Goal: Task Accomplishment & Management: Complete application form

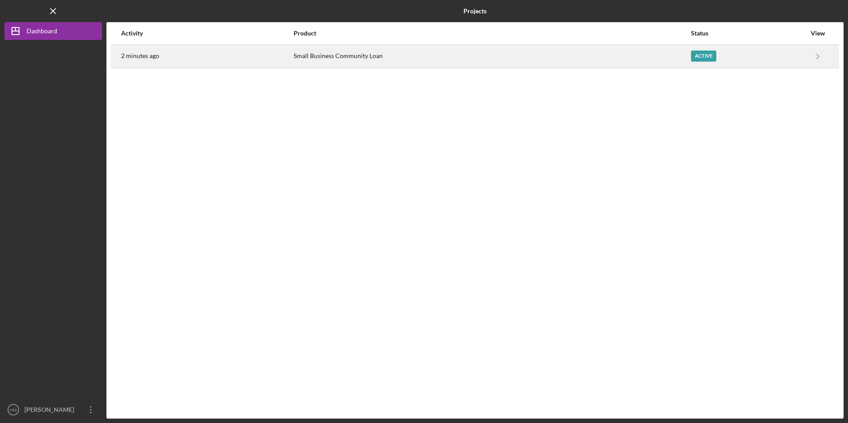
click at [748, 61] on div "Active" at bounding box center [748, 56] width 115 height 22
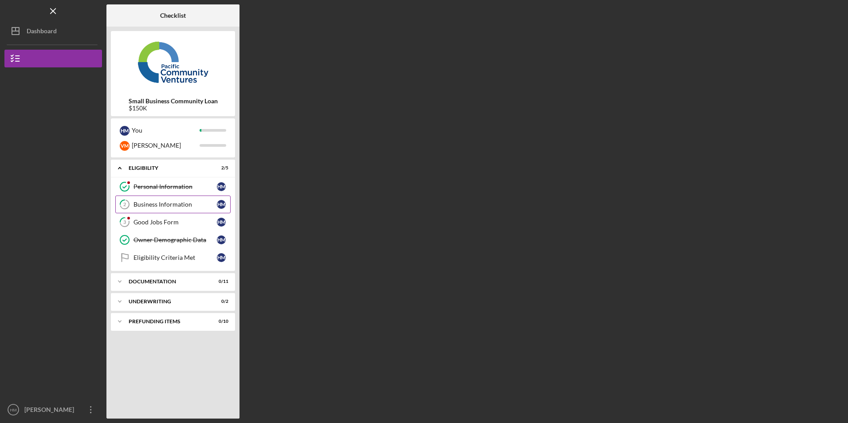
click at [185, 207] on div "Business Information" at bounding box center [175, 204] width 83 height 7
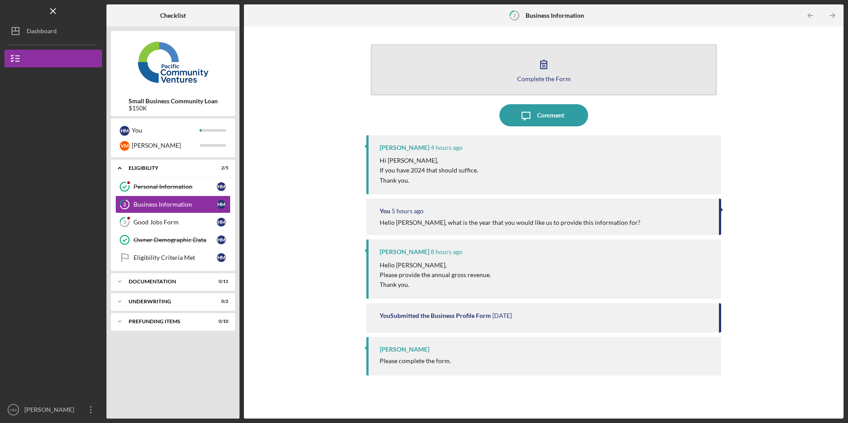
click at [544, 68] on icon "button" at bounding box center [544, 64] width 22 height 22
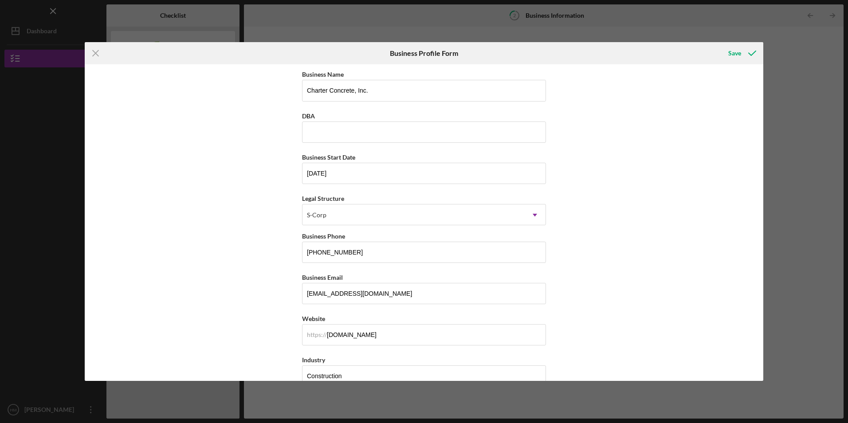
click at [758, 376] on div "Business Name Charter Concrete, Inc. DBA Business Start Date [DATE] Legal Struc…" at bounding box center [424, 222] width 679 height 316
drag, startPoint x: 758, startPoint y: 376, endPoint x: 734, endPoint y: 365, distance: 26.8
click at [734, 365] on div "Business Name Charter Concrete, Inc. DBA Business Start Date [DATE] Legal Struc…" at bounding box center [424, 222] width 679 height 316
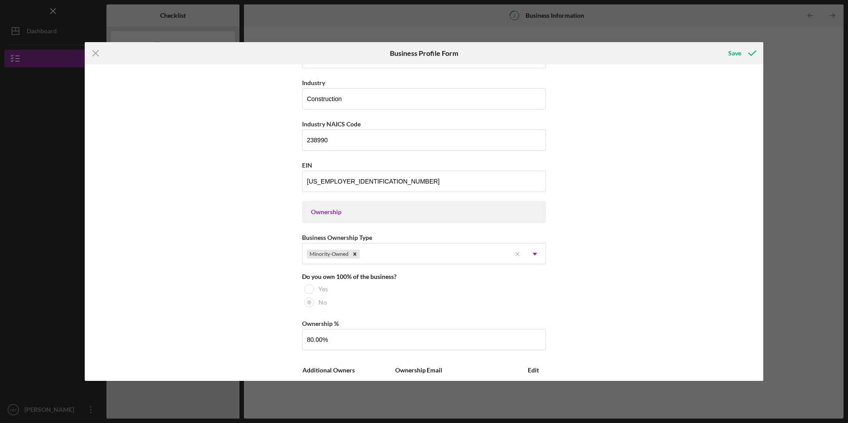
scroll to position [716, 0]
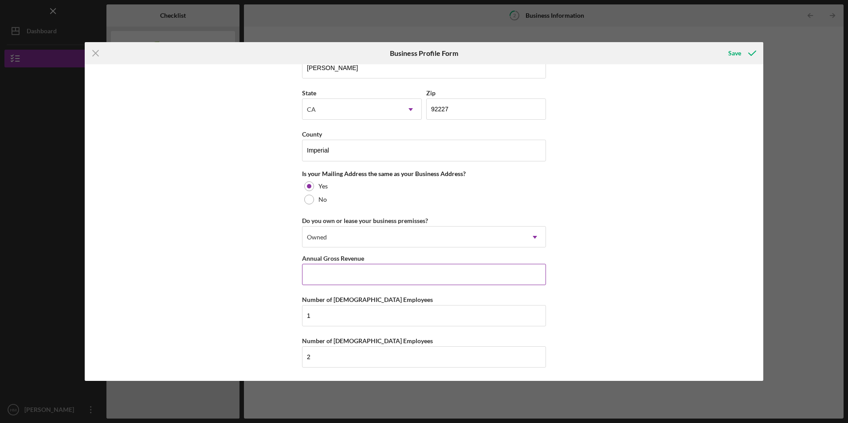
click at [503, 277] on input "Annual Gross Revenue" at bounding box center [424, 274] width 244 height 21
click at [754, 53] on icon "submit" at bounding box center [752, 53] width 22 height 22
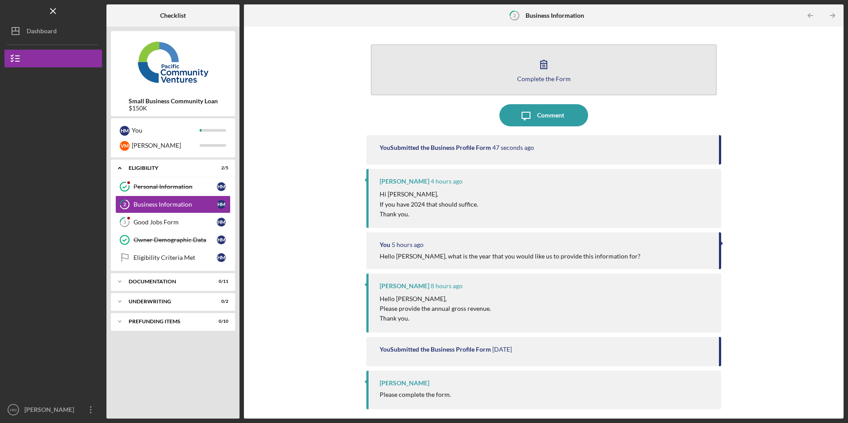
click at [550, 71] on icon "button" at bounding box center [544, 64] width 22 height 22
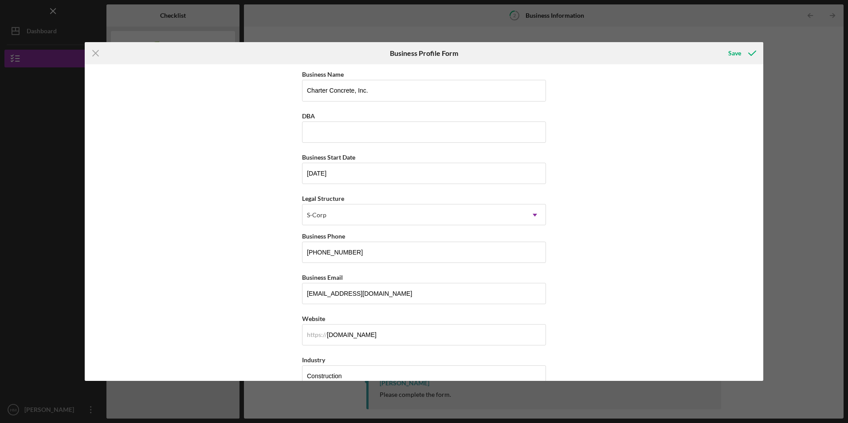
click at [760, 376] on div "Business Name Charter Concrete, Inc. DBA Business Start Date [DATE] Legal Struc…" at bounding box center [424, 222] width 679 height 316
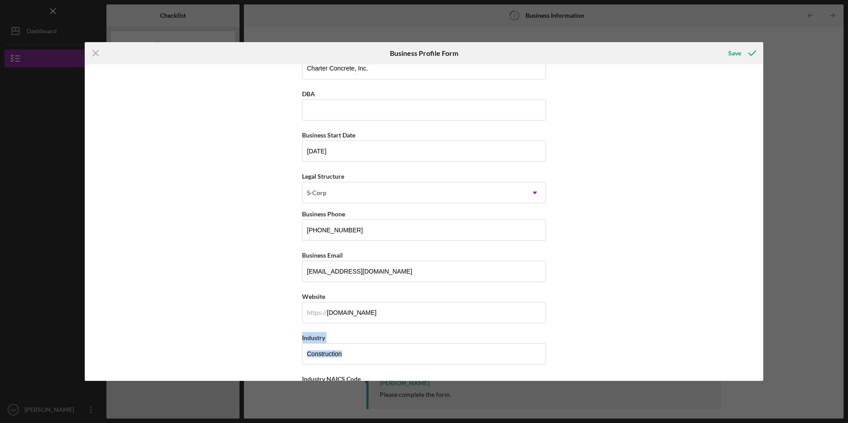
click at [760, 376] on div "Business Name Charter Concrete, Inc. DBA Business Start Date [DATE] Legal Struc…" at bounding box center [424, 222] width 679 height 316
click at [760, 374] on div "Business Name Charter Concrete, Inc. DBA Business Start Date [DATE] Legal Struc…" at bounding box center [424, 222] width 679 height 316
click at [733, 361] on div "Business Name Charter Concrete, Inc. DBA Business Start Date [DATE] Legal Struc…" at bounding box center [424, 222] width 679 height 316
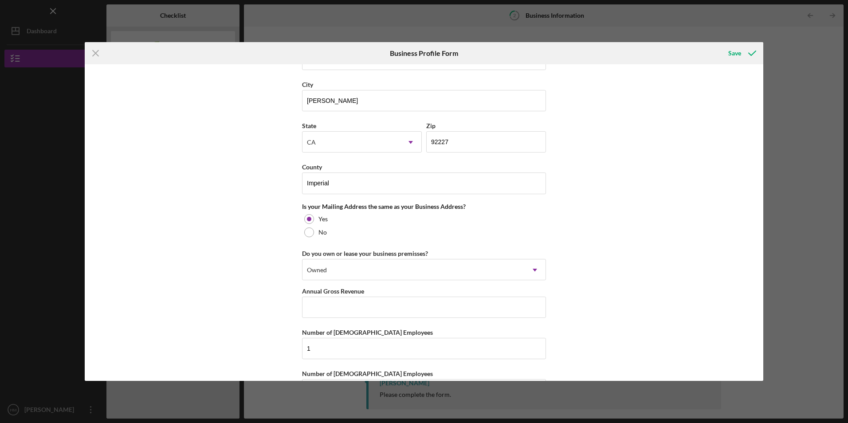
scroll to position [716, 0]
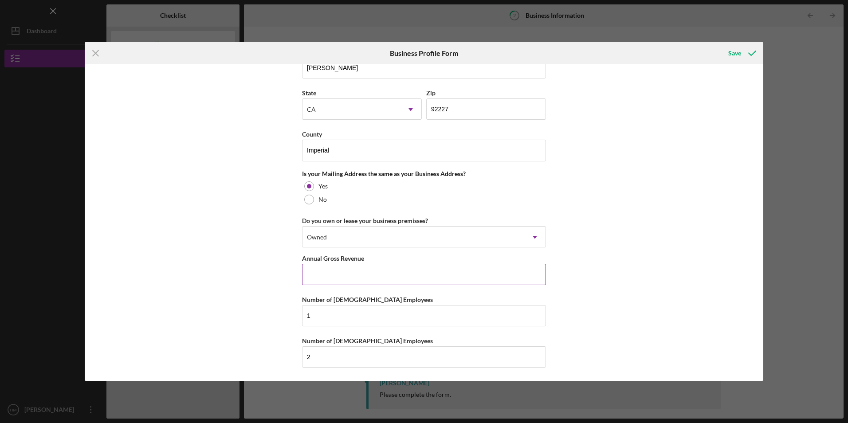
click at [495, 275] on input "Annual Gross Revenue" at bounding box center [424, 274] width 244 height 21
type input "$662,071"
click at [734, 56] on div "Save" at bounding box center [734, 53] width 13 height 18
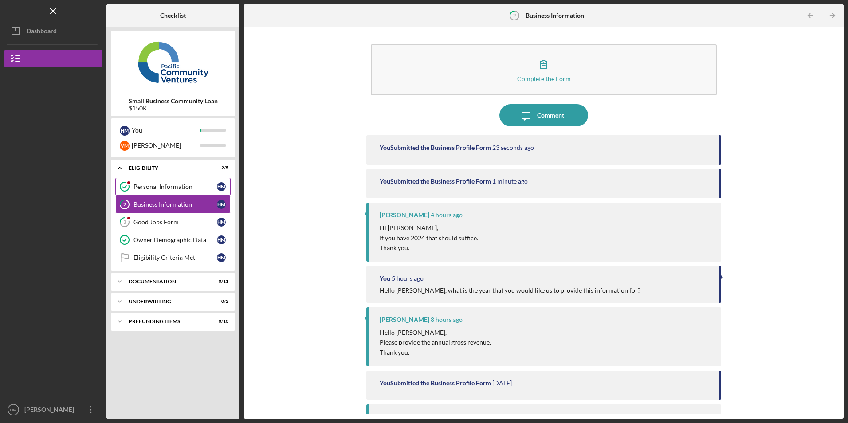
click at [177, 188] on div "Personal Information" at bounding box center [175, 186] width 83 height 7
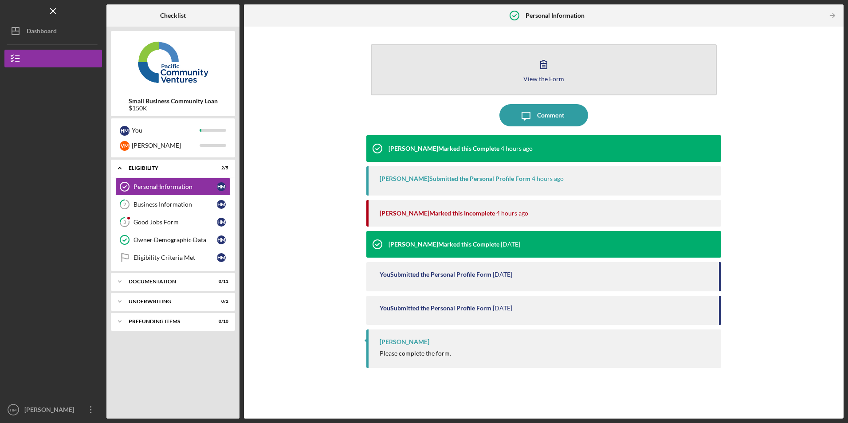
click at [546, 74] on icon "button" at bounding box center [544, 64] width 22 height 22
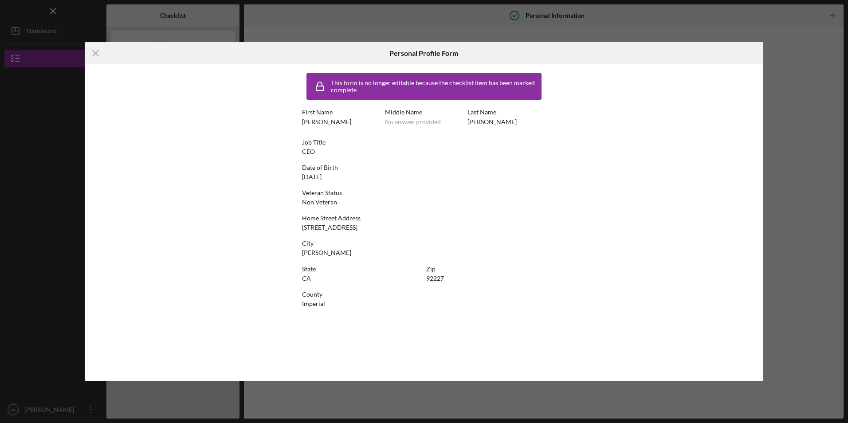
click at [630, 16] on div "Icon/Menu Close Personal Profile Form This form is no longer editable because t…" at bounding box center [424, 211] width 848 height 423
click at [782, 116] on div "Icon/Menu Close Personal Profile Form This form is no longer editable because t…" at bounding box center [424, 211] width 848 height 423
click at [94, 52] on line at bounding box center [96, 54] width 6 height 6
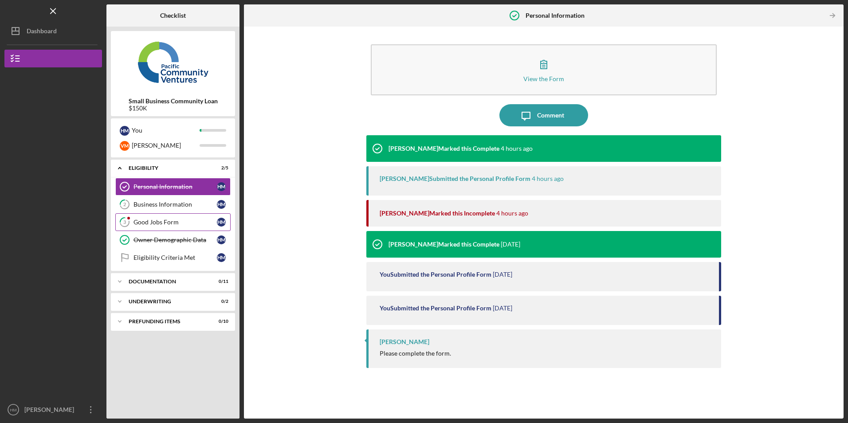
click at [175, 218] on link "3 Good Jobs Form H M" at bounding box center [172, 222] width 115 height 18
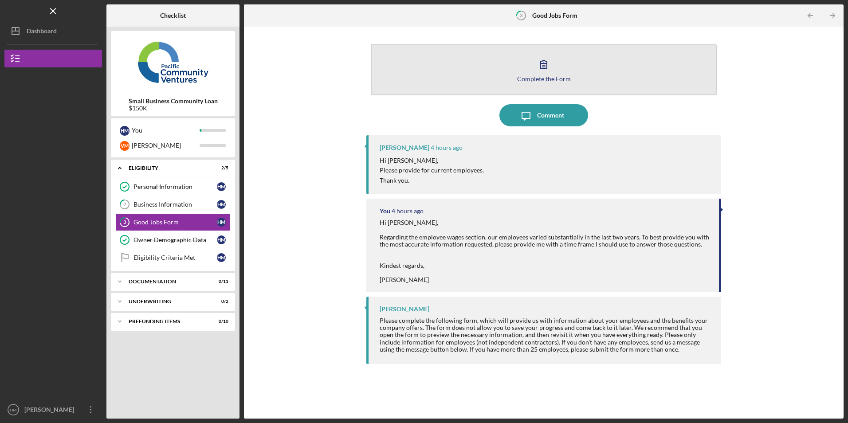
click at [536, 71] on icon "button" at bounding box center [544, 64] width 22 height 22
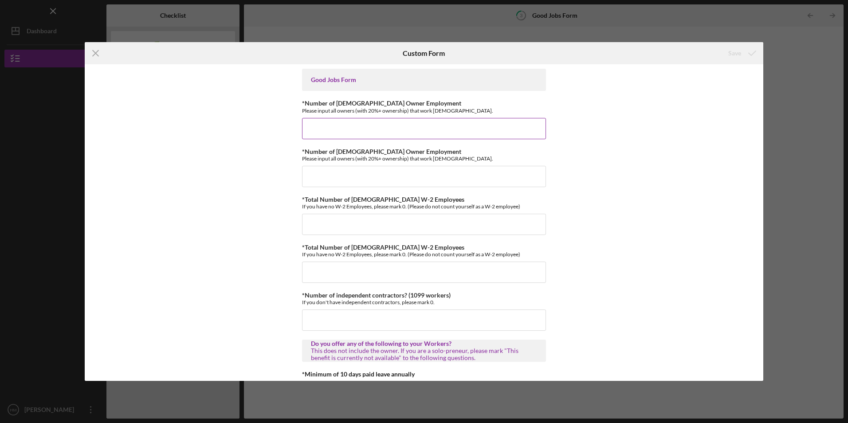
click at [438, 123] on input "*Number of [DEMOGRAPHIC_DATA] Owner Employment" at bounding box center [424, 128] width 244 height 21
type input "1"
click at [390, 176] on input "*Number of [DEMOGRAPHIC_DATA] Owner Employment" at bounding box center [424, 176] width 244 height 21
type input "1"
click at [369, 218] on input "*Total Number of [DEMOGRAPHIC_DATA] W-2 Employees" at bounding box center [424, 224] width 244 height 21
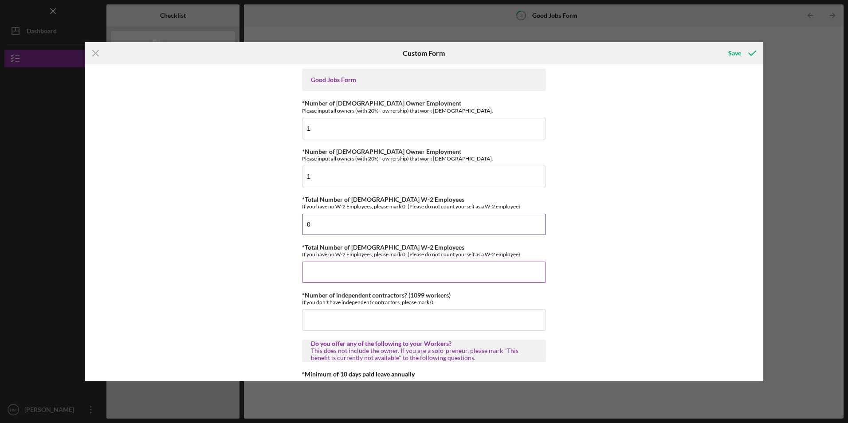
type input "0"
click at [344, 271] on input "*Total Number of [DEMOGRAPHIC_DATA] W-2 Employees" at bounding box center [424, 272] width 244 height 21
type input "1"
click at [349, 326] on input "*Number of independent contractors? (1099 workers)" at bounding box center [424, 320] width 244 height 21
type input "0"
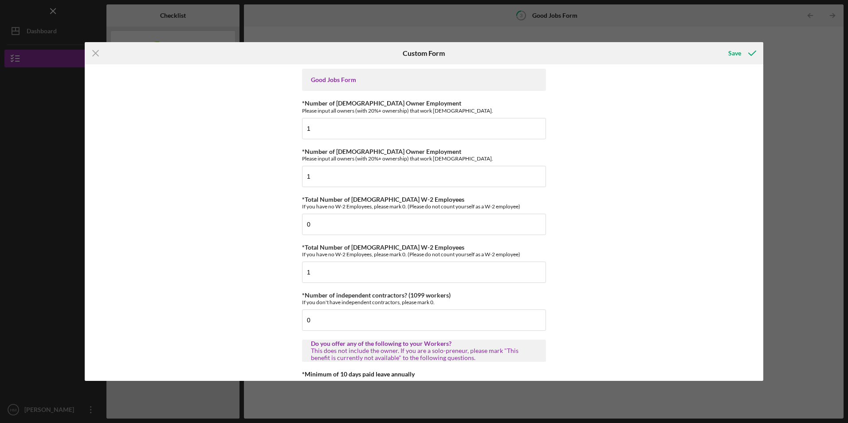
click at [760, 374] on div "Good Jobs Form *Number of [DEMOGRAPHIC_DATA] Owner Employment Please input all …" at bounding box center [424, 222] width 679 height 316
click at [735, 368] on div "Good Jobs Form *Number of [DEMOGRAPHIC_DATA] Owner Employment Please input all …" at bounding box center [424, 222] width 679 height 316
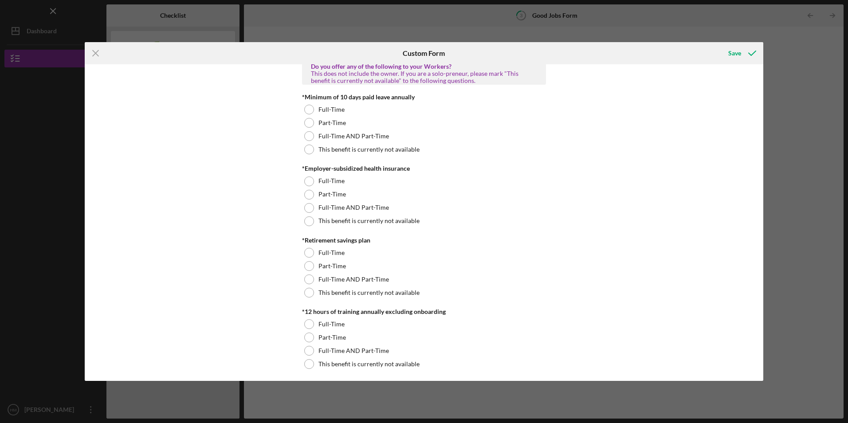
scroll to position [554, 0]
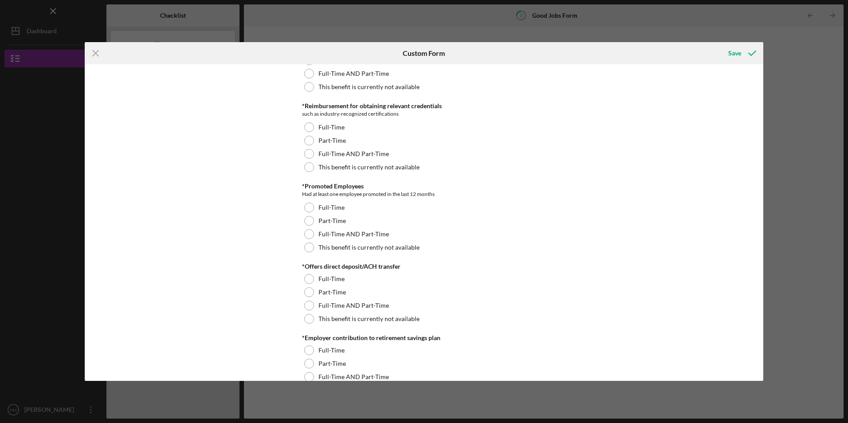
click at [760, 83] on div "Good Jobs Form *Number of [DEMOGRAPHIC_DATA] Owner Employment Please input all …" at bounding box center [424, 222] width 679 height 316
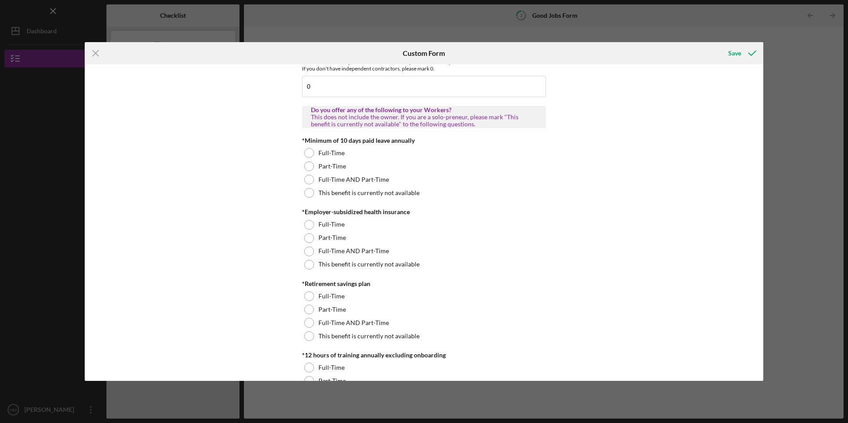
scroll to position [227, 0]
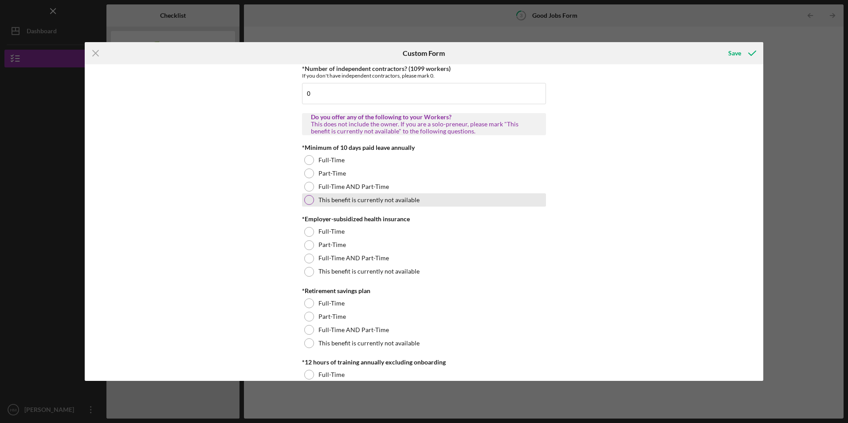
click at [307, 205] on div "This benefit is currently not available" at bounding box center [424, 199] width 244 height 13
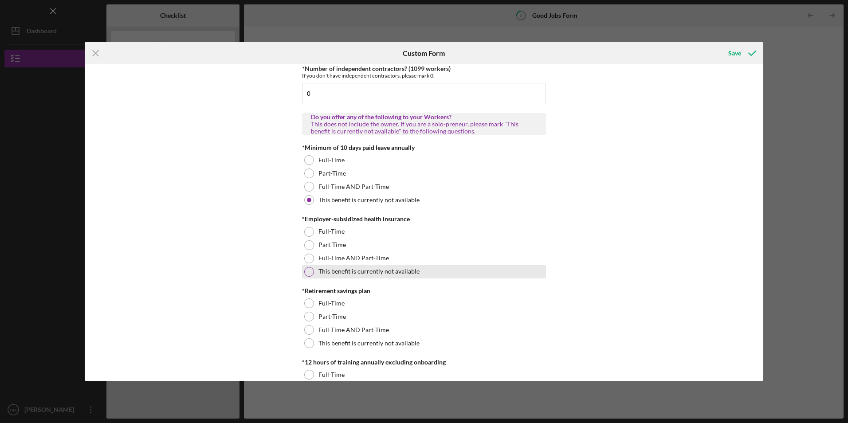
click at [309, 278] on div "This benefit is currently not available" at bounding box center [424, 271] width 244 height 13
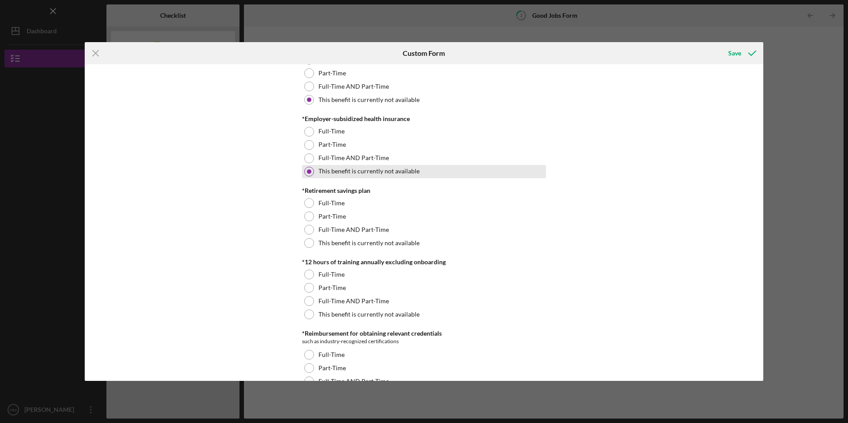
scroll to position [329, 0]
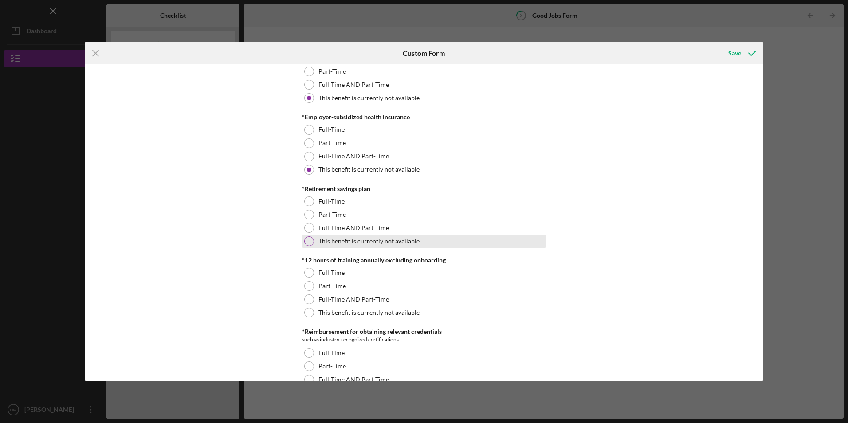
click at [312, 243] on div at bounding box center [309, 241] width 10 height 10
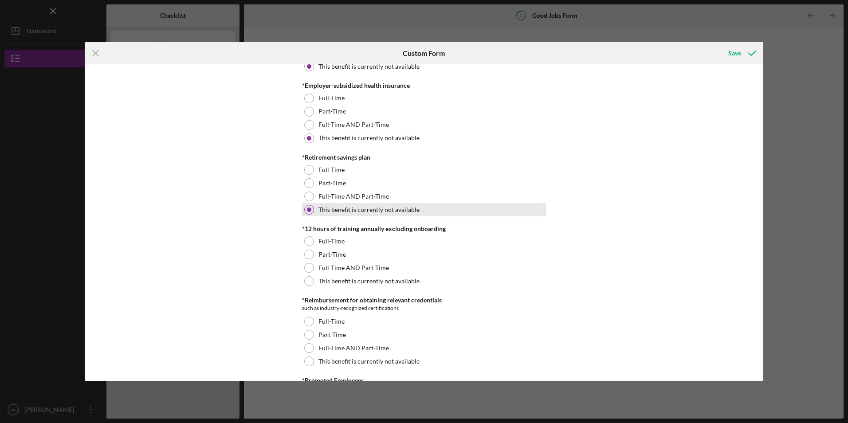
scroll to position [371, 0]
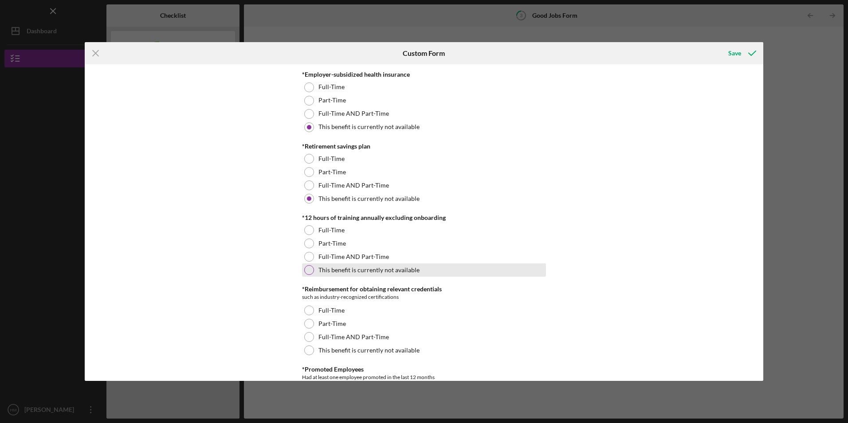
click at [310, 272] on div at bounding box center [309, 270] width 10 height 10
click at [636, 284] on div "Good Jobs Form *Number of [DEMOGRAPHIC_DATA] Owner Employment Please input all …" at bounding box center [424, 222] width 679 height 316
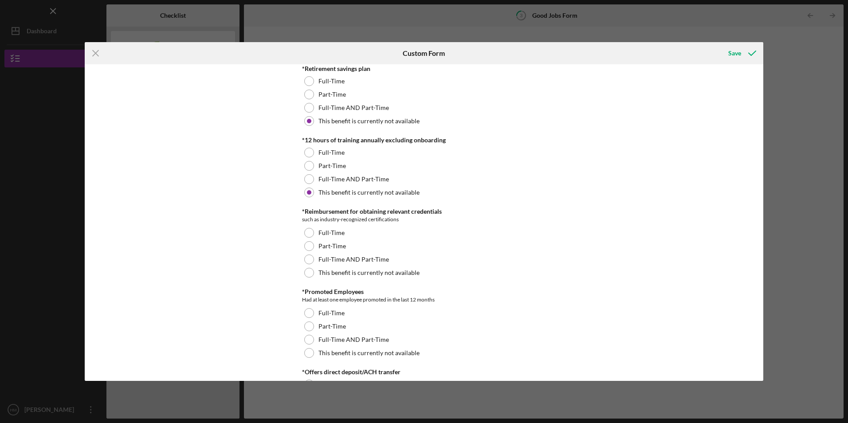
scroll to position [452, 0]
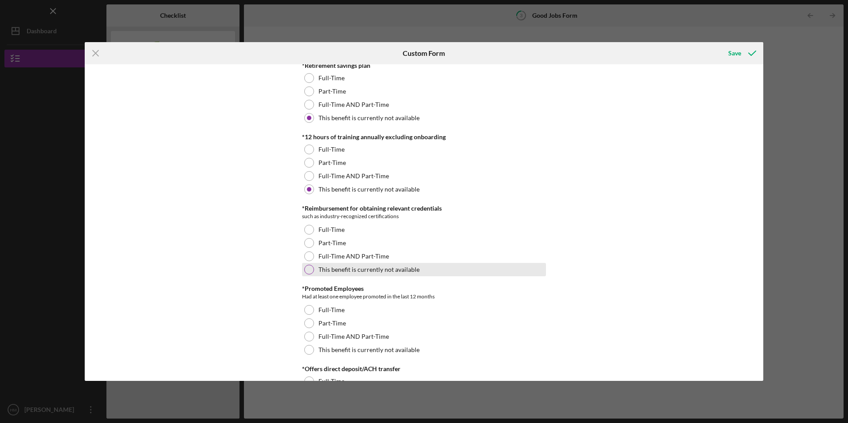
click at [309, 273] on div at bounding box center [309, 270] width 10 height 10
click at [629, 303] on div "Good Jobs Form *Number of [DEMOGRAPHIC_DATA] Owner Employment Please input all …" at bounding box center [424, 222] width 679 height 316
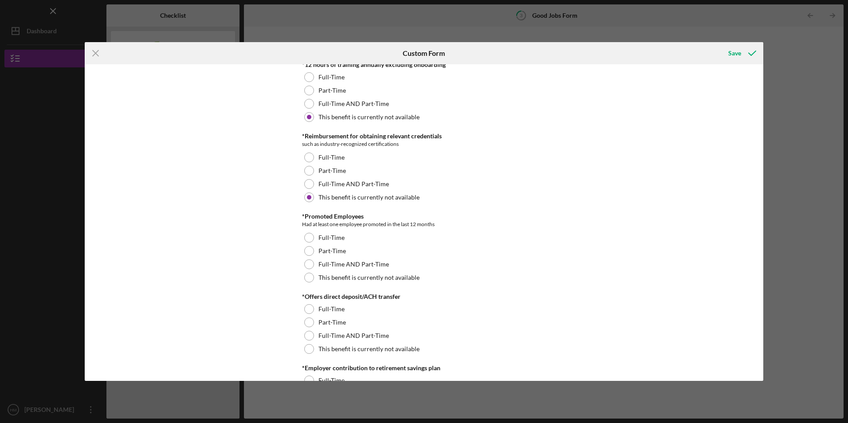
scroll to position [555, 0]
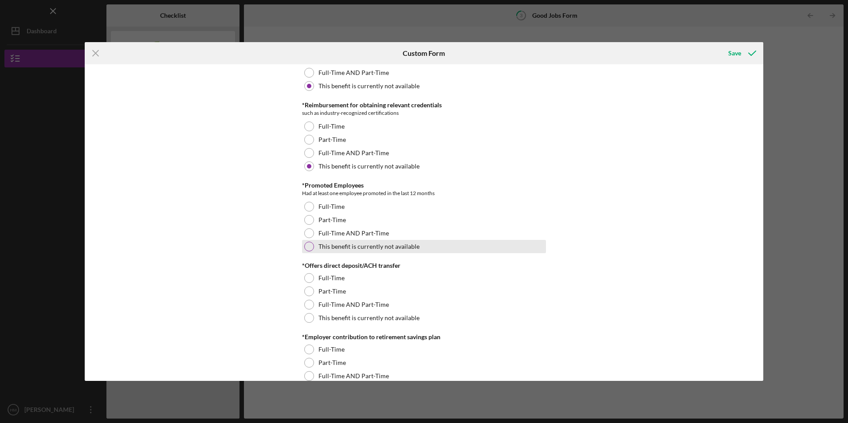
click at [305, 248] on div at bounding box center [309, 247] width 10 height 10
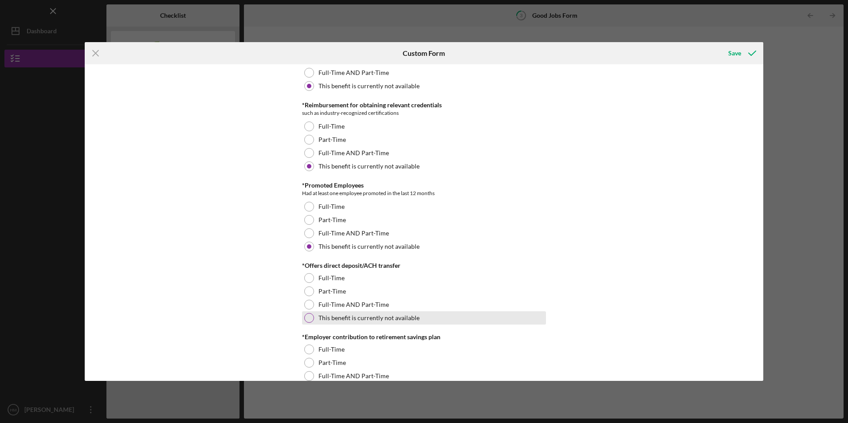
click at [303, 324] on div "This benefit is currently not available" at bounding box center [424, 317] width 244 height 13
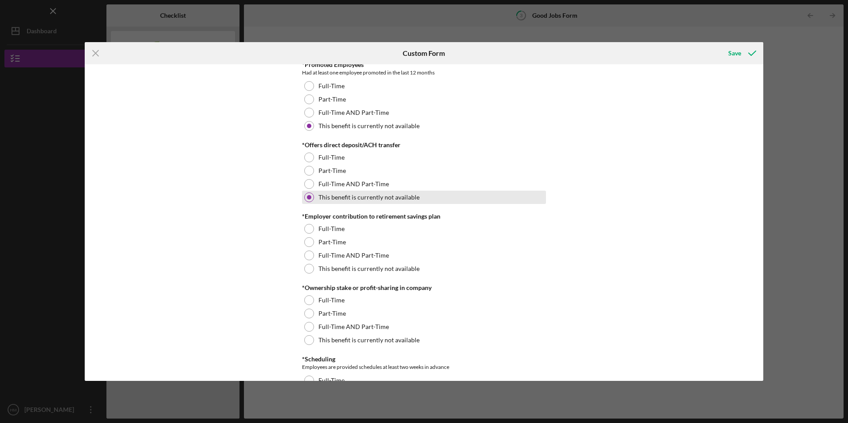
scroll to position [676, 0]
click at [310, 275] on div "This benefit is currently not available" at bounding box center [424, 268] width 244 height 13
click at [302, 343] on div "This benefit is currently not available" at bounding box center [424, 339] width 244 height 13
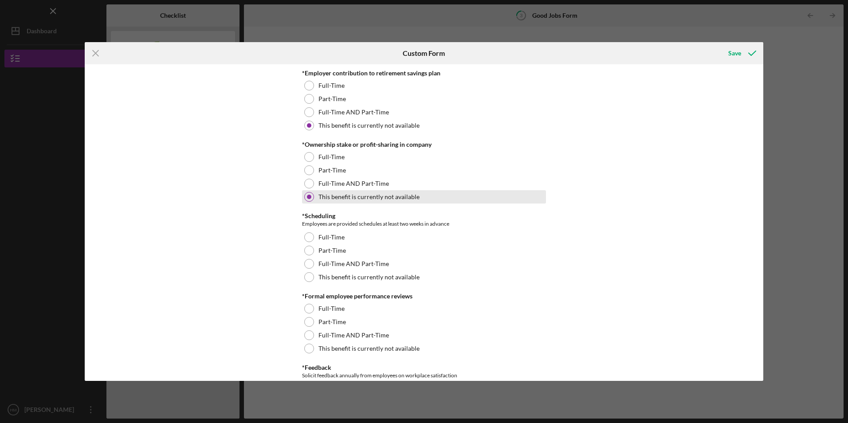
scroll to position [820, 0]
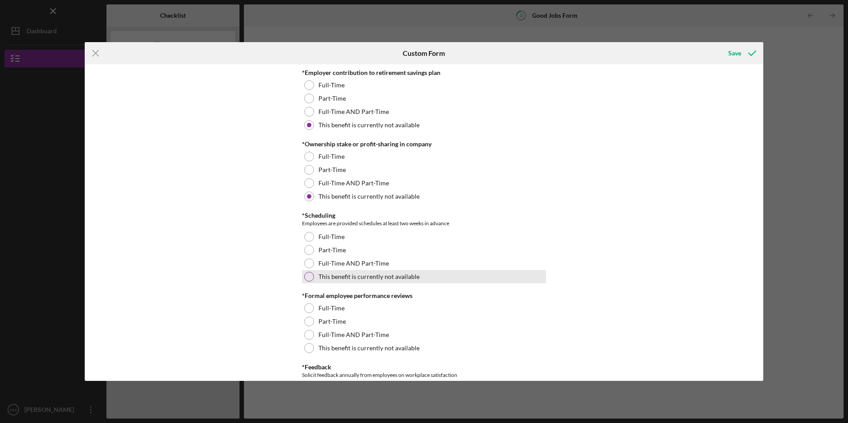
click at [309, 279] on div at bounding box center [309, 277] width 10 height 10
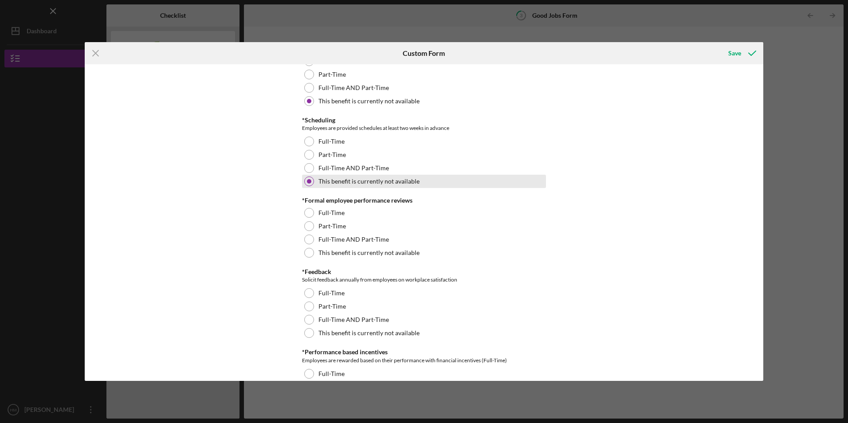
scroll to position [918, 0]
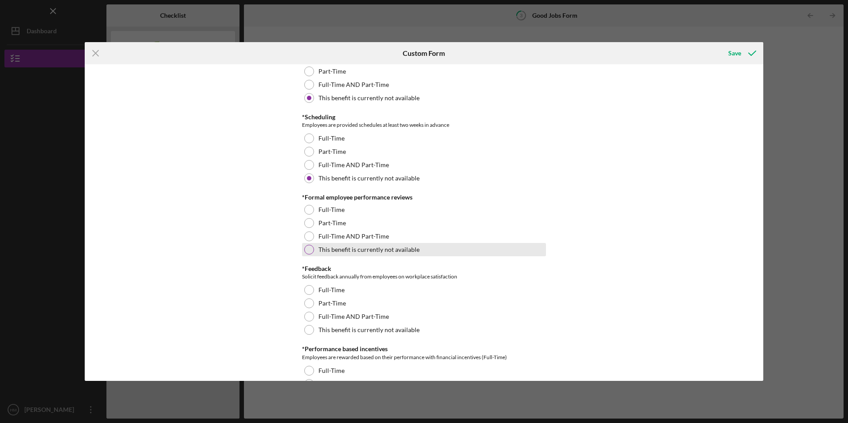
click at [309, 252] on div at bounding box center [309, 250] width 10 height 10
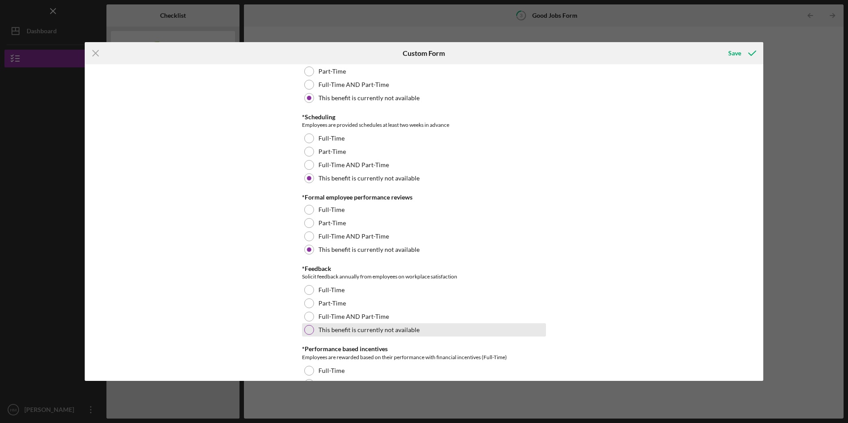
click at [303, 336] on div "This benefit is currently not available" at bounding box center [424, 329] width 244 height 13
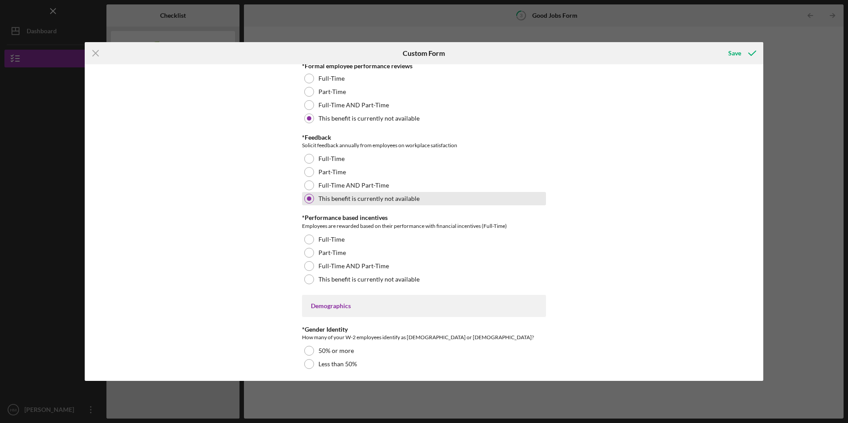
scroll to position [1058, 0]
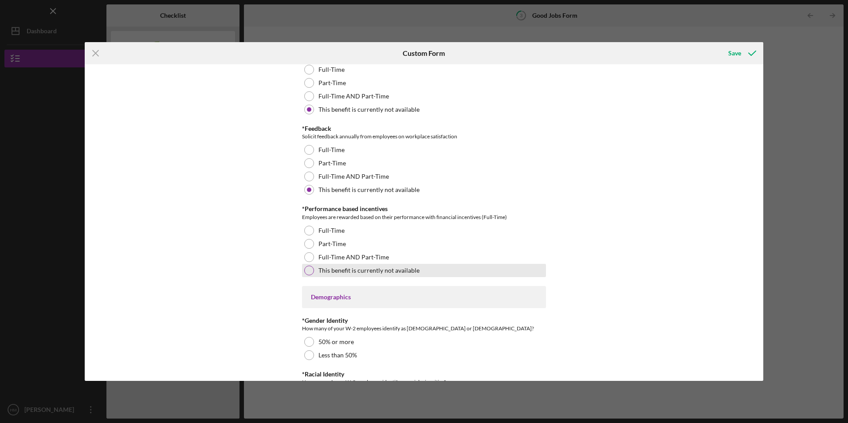
click at [308, 274] on div at bounding box center [309, 271] width 10 height 10
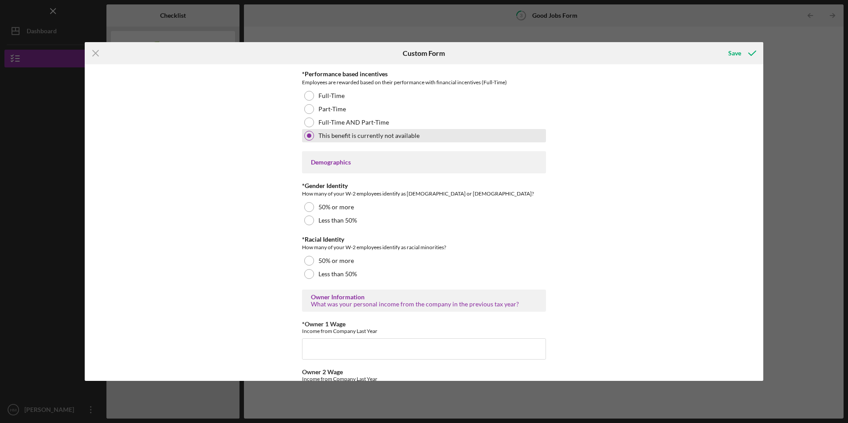
scroll to position [1196, 0]
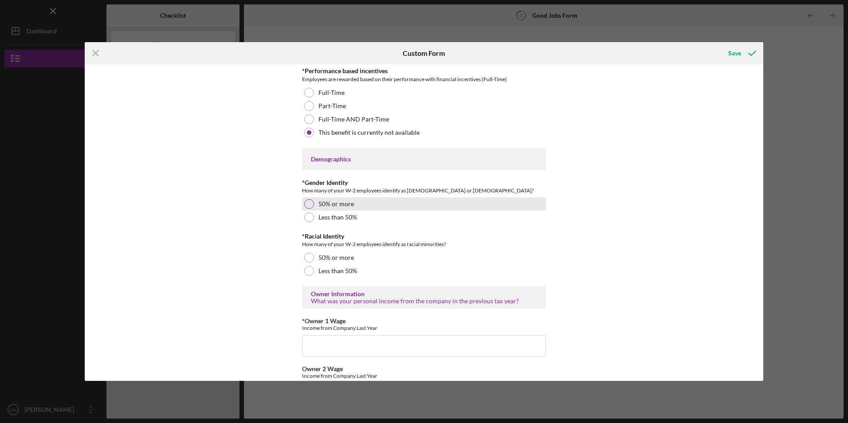
click at [304, 204] on div at bounding box center [309, 204] width 10 height 10
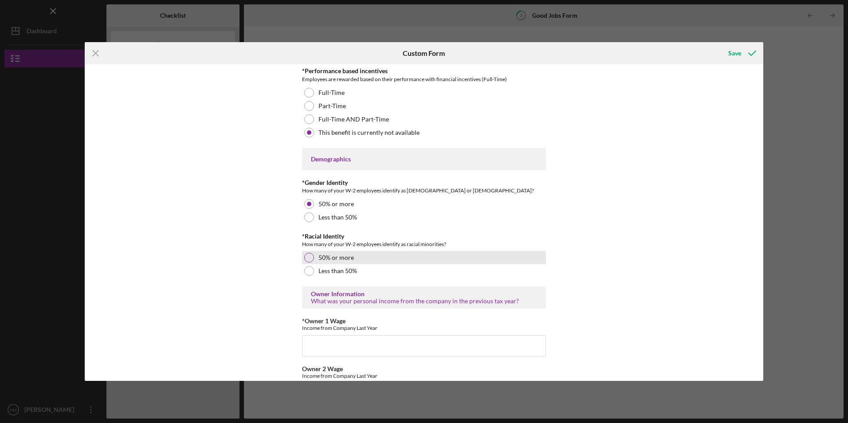
click at [309, 259] on div at bounding box center [309, 258] width 10 height 10
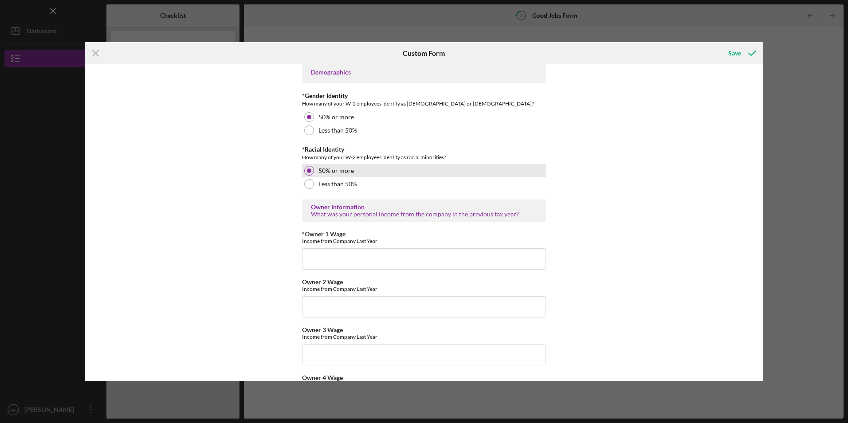
scroll to position [1294, 0]
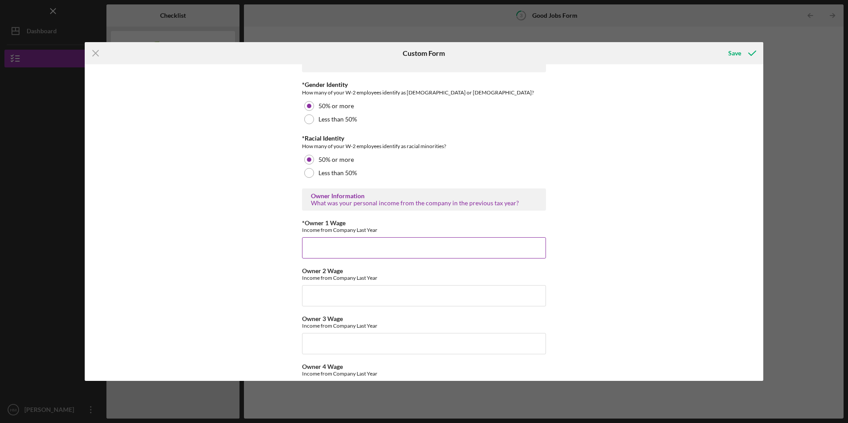
click at [375, 240] on input "*Owner 1 Wage" at bounding box center [424, 247] width 244 height 21
click at [409, 249] on input "510" at bounding box center [424, 247] width 244 height 21
type input "51071."
click at [388, 295] on input "Owner 2 Wage" at bounding box center [424, 295] width 244 height 21
type input "$31,574"
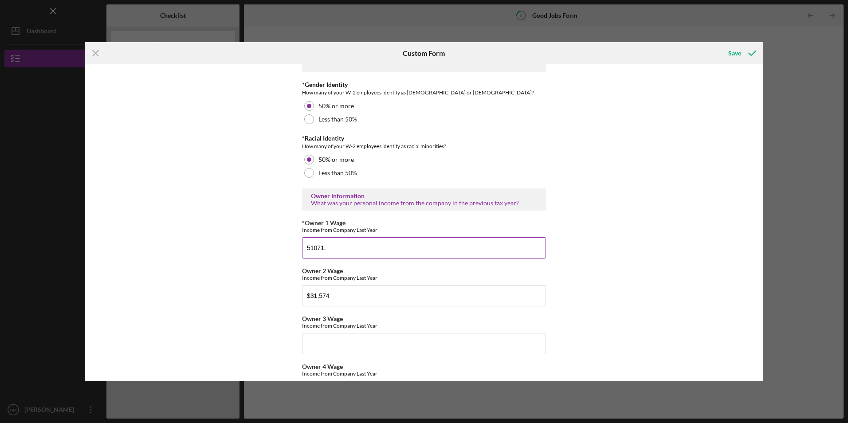
click at [328, 249] on input "51071." at bounding box center [424, 247] width 244 height 21
type input "51071"
click at [719, 44] on button "Save" at bounding box center [741, 53] width 44 height 18
click at [312, 249] on input "51071" at bounding box center [424, 247] width 244 height 21
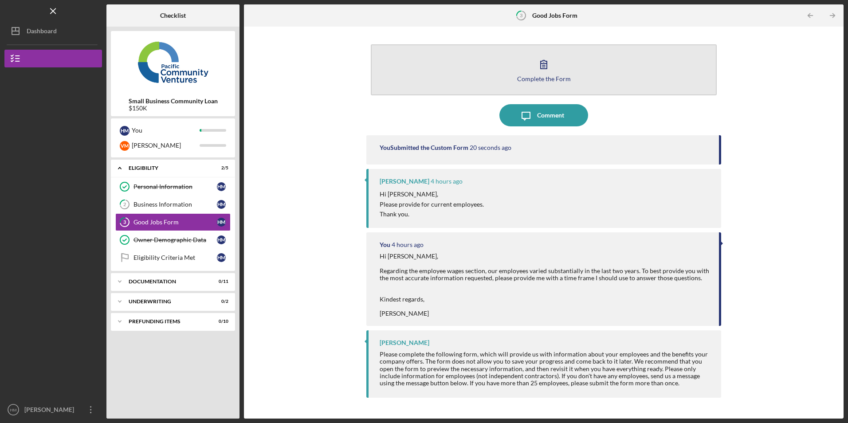
click at [543, 64] on icon "button" at bounding box center [544, 64] width 22 height 22
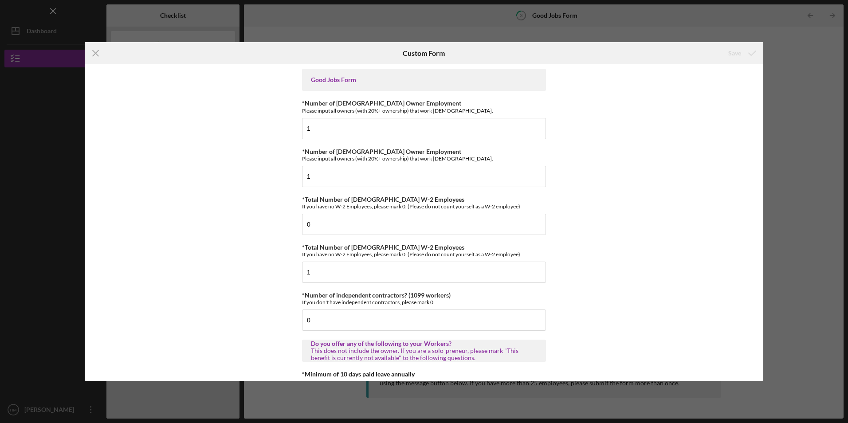
click at [760, 373] on div "Good Jobs Form *Number of [DEMOGRAPHIC_DATA] Owner Employment Please input all …" at bounding box center [424, 222] width 679 height 316
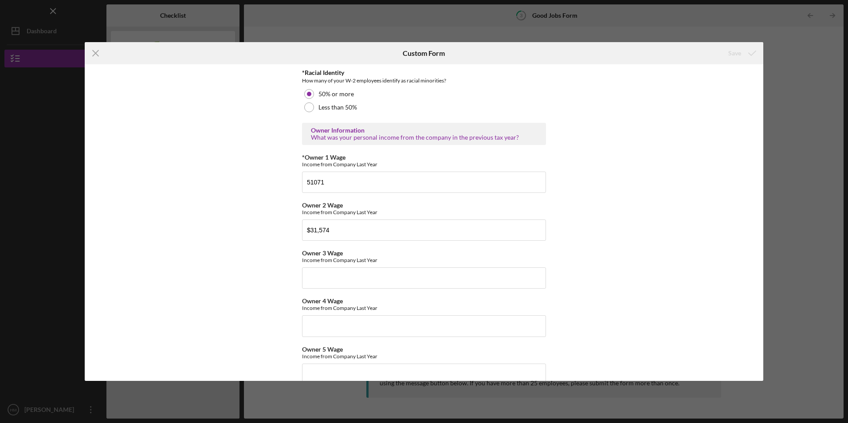
scroll to position [1385, 0]
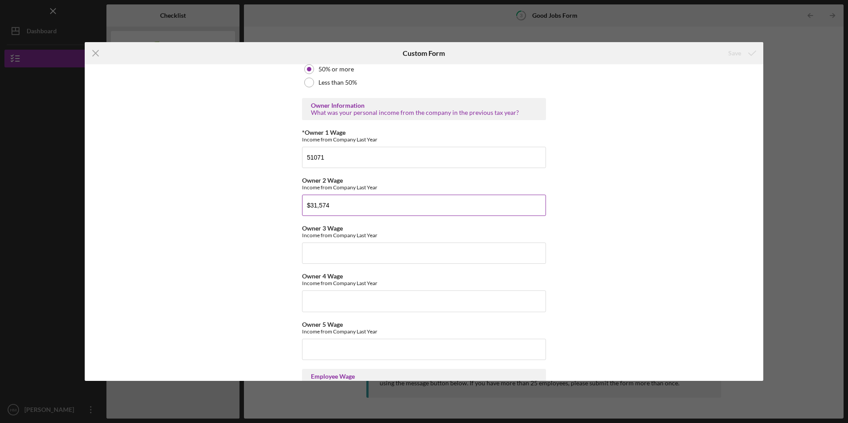
click at [341, 204] on input "$31,574" at bounding box center [424, 205] width 244 height 21
type input "$3"
click at [441, 158] on input "51071" at bounding box center [424, 157] width 244 height 21
type input "5"
type input "31574."
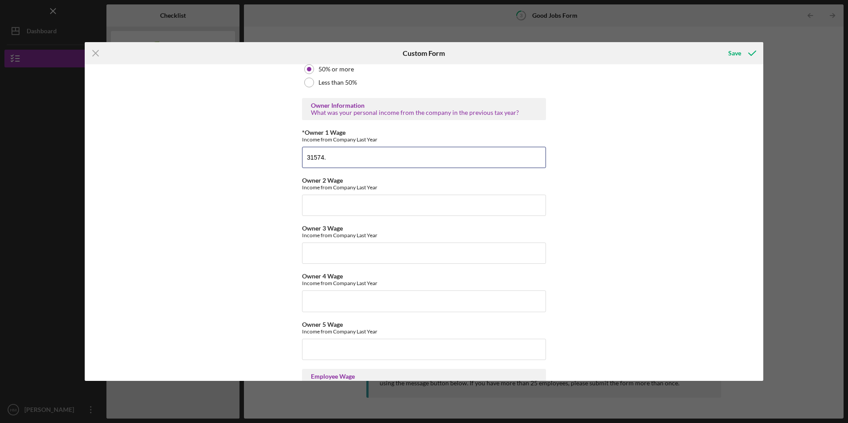
click at [719, 44] on button "Save" at bounding box center [741, 53] width 44 height 18
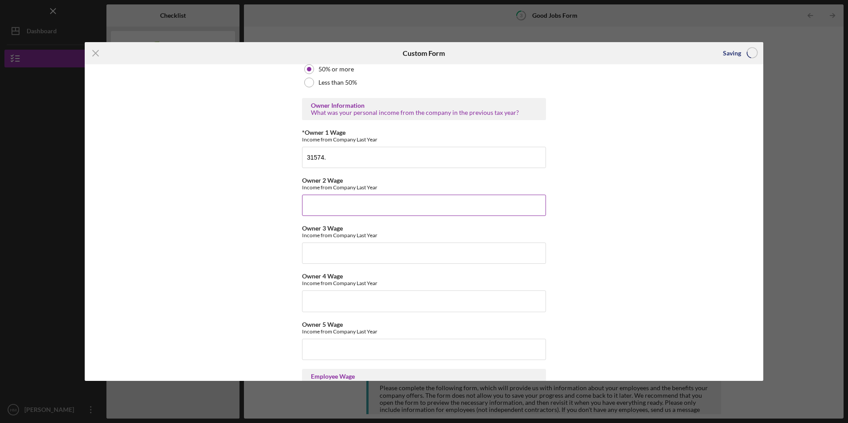
click at [357, 200] on input "Owner 2 Wage" at bounding box center [424, 205] width 244 height 21
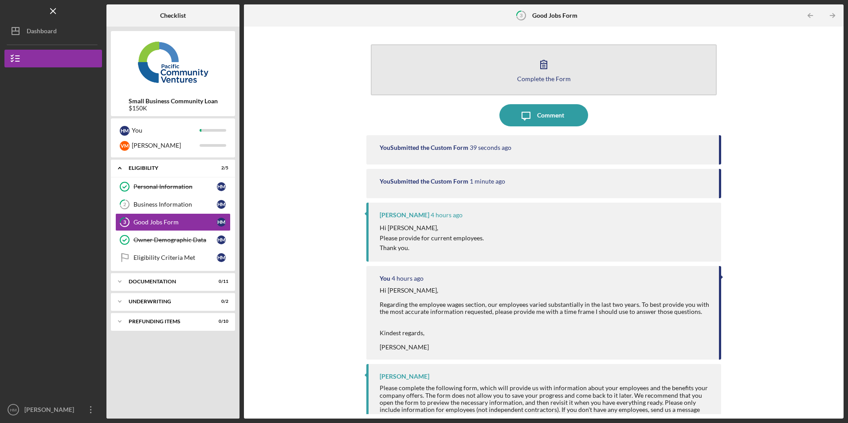
click at [542, 71] on icon "button" at bounding box center [544, 64] width 22 height 22
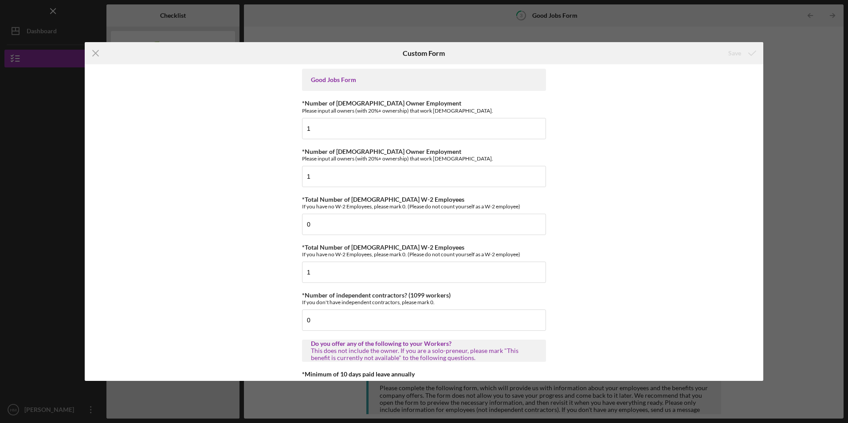
click at [758, 370] on div "Good Jobs Form *Number of [DEMOGRAPHIC_DATA] Owner Employment Please input all …" at bounding box center [424, 222] width 679 height 316
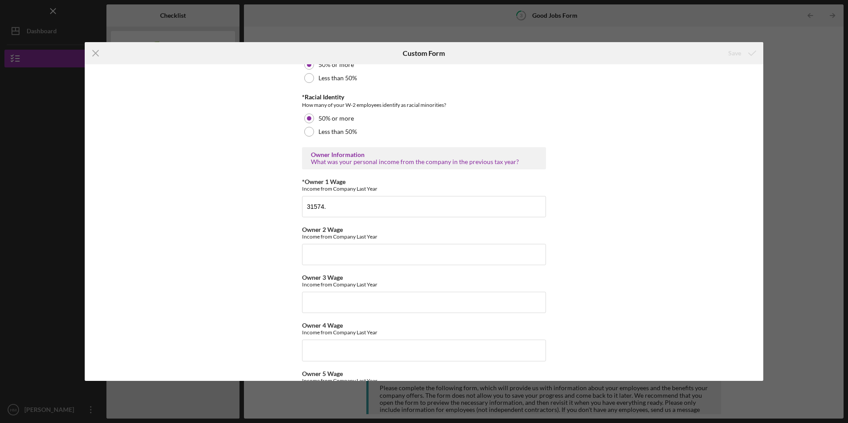
scroll to position [1338, 0]
click at [369, 255] on input "Owner 2 Wage" at bounding box center [424, 252] width 244 height 21
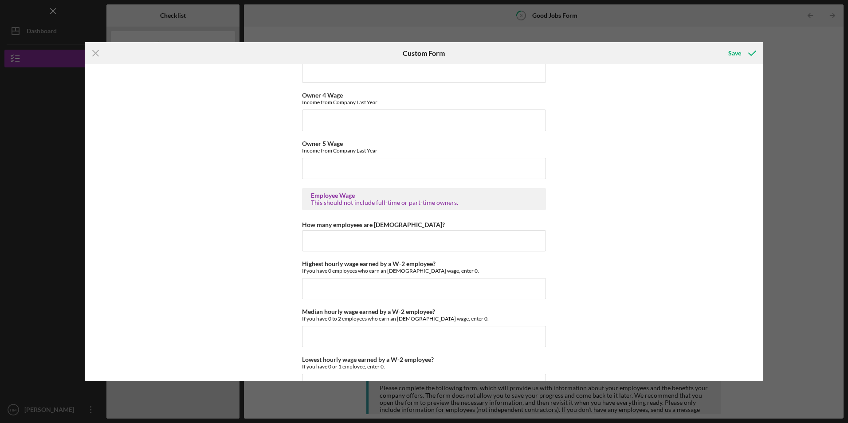
scroll to position [1567, 0]
type input "$7,893."
click at [397, 239] on input "How many employees are [DEMOGRAPHIC_DATA]?" at bounding box center [424, 239] width 244 height 21
type input "3"
click at [351, 287] on input "Highest hourly wage earned by a W-2 employee?" at bounding box center [424, 287] width 244 height 21
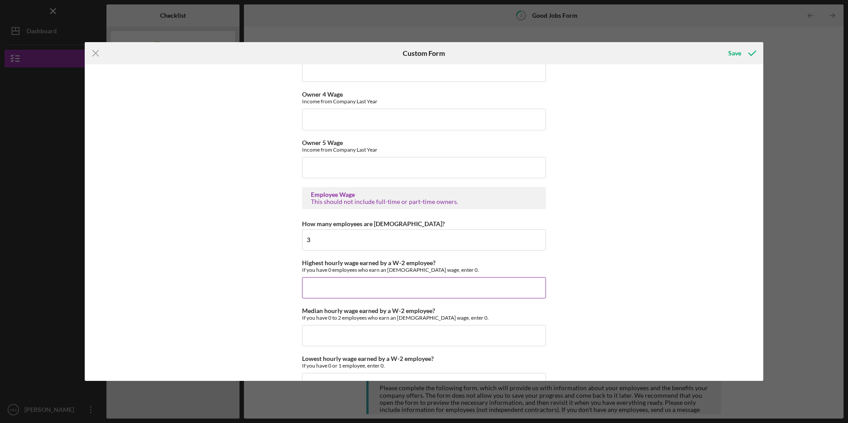
click at [338, 289] on input "Highest hourly wage earned by a W-2 employee?" at bounding box center [424, 287] width 244 height 21
click at [350, 332] on input "Median hourly wage earned by a W-2 employee?" at bounding box center [424, 335] width 244 height 21
click at [338, 287] on input "$20.00" at bounding box center [424, 287] width 244 height 21
type input "$2"
type input "$86.16"
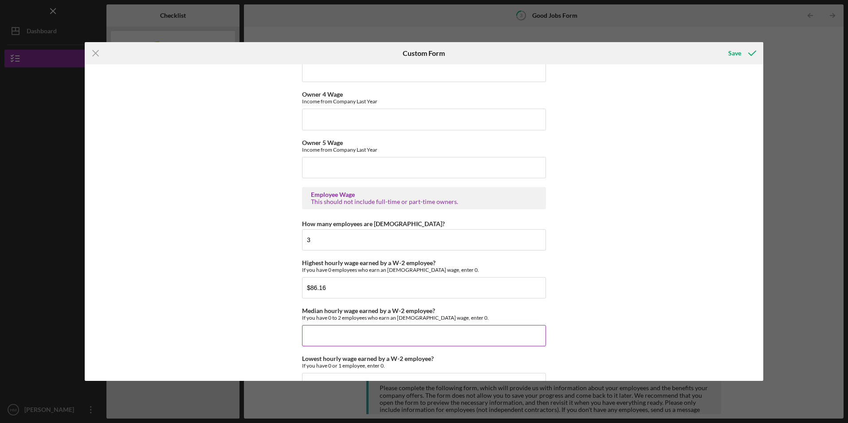
click at [303, 341] on input "Median hourly wage earned by a W-2 employee?" at bounding box center [424, 335] width 244 height 21
type input "$0"
click at [320, 238] on input "3" at bounding box center [424, 239] width 244 height 21
type input "2"
click at [760, 373] on div "Good Jobs Form *Number of [DEMOGRAPHIC_DATA] Owner Employment Please input all …" at bounding box center [424, 222] width 679 height 316
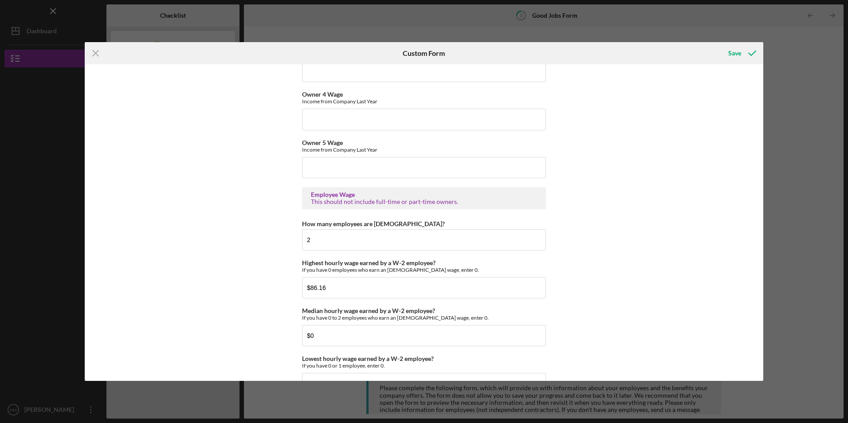
click at [743, 356] on div "Good Jobs Form *Number of [DEMOGRAPHIC_DATA] Owner Employment Please input all …" at bounding box center [424, 222] width 679 height 316
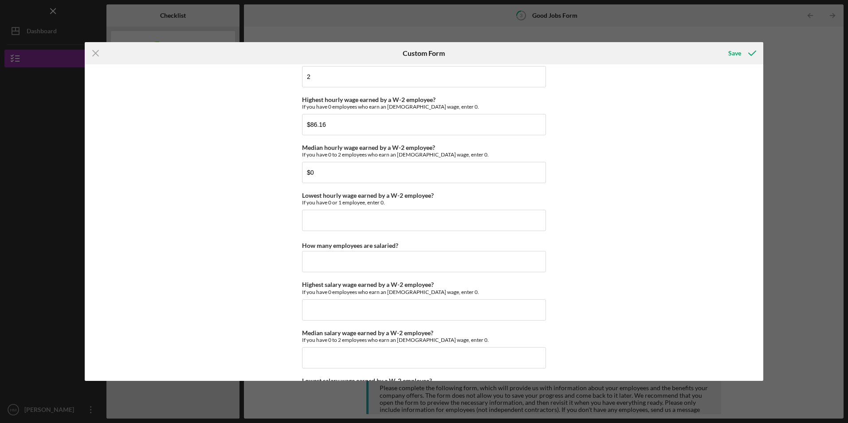
scroll to position [1731, 0]
click at [358, 223] on input "Lowest hourly wage earned by a W-2 employee?" at bounding box center [424, 219] width 244 height 21
type input "$20.00"
click at [388, 265] on input "How many employees are salaried?" at bounding box center [424, 260] width 244 height 21
type input "0"
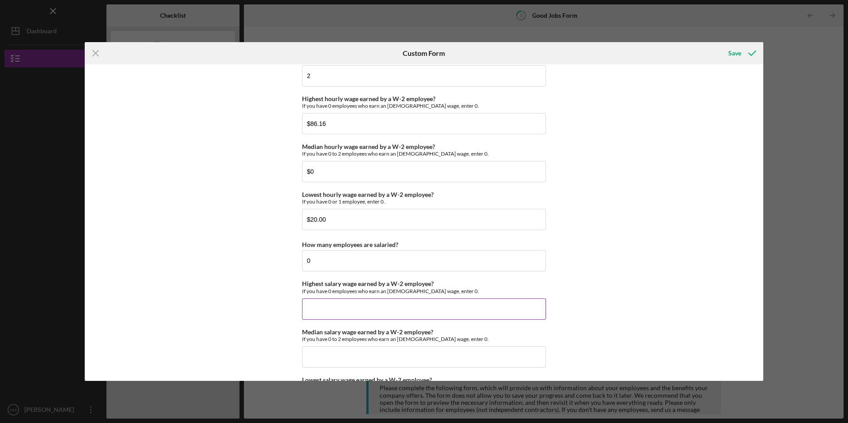
click at [367, 300] on input "Highest salary wage earned by a W-2 employee?" at bounding box center [424, 309] width 244 height 21
type input "$0"
click at [364, 358] on input "Median salary wage earned by a W-2 employee?" at bounding box center [424, 356] width 244 height 21
type input "$0"
click at [343, 74] on input "2" at bounding box center [424, 75] width 244 height 21
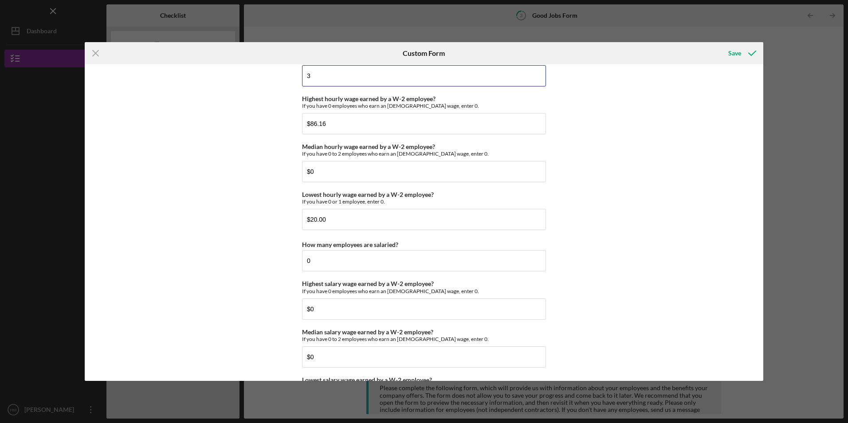
type input "3"
click at [760, 376] on div "Good Jobs Form *Number of [DEMOGRAPHIC_DATA] Owner Employment Please input all …" at bounding box center [424, 222] width 679 height 316
click at [653, 283] on div "Good Jobs Form *Number of [DEMOGRAPHIC_DATA] Owner Employment Please input all …" at bounding box center [424, 222] width 679 height 316
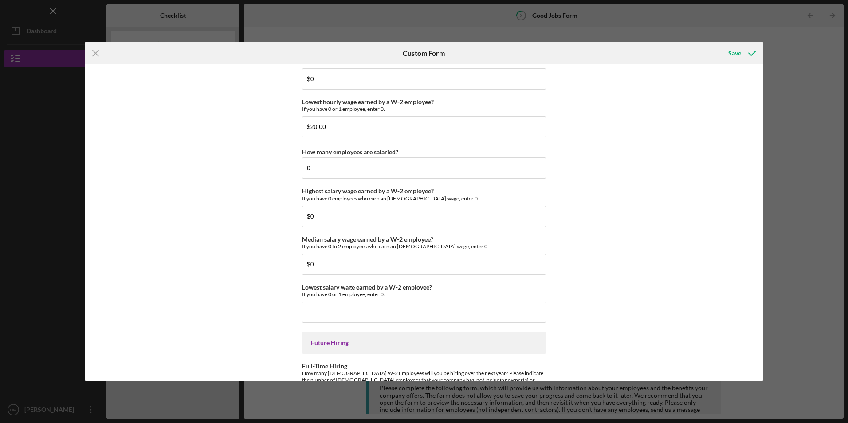
scroll to position [1823, 0]
click at [629, 240] on div "Good Jobs Form *Number of [DEMOGRAPHIC_DATA] Owner Employment Please input all …" at bounding box center [424, 222] width 679 height 316
click at [629, 239] on div "Good Jobs Form *Number of [DEMOGRAPHIC_DATA] Owner Employment Please input all …" at bounding box center [424, 222] width 679 height 316
click at [629, 235] on div "Good Jobs Form *Number of [DEMOGRAPHIC_DATA] Owner Employment Please input all …" at bounding box center [424, 222] width 679 height 316
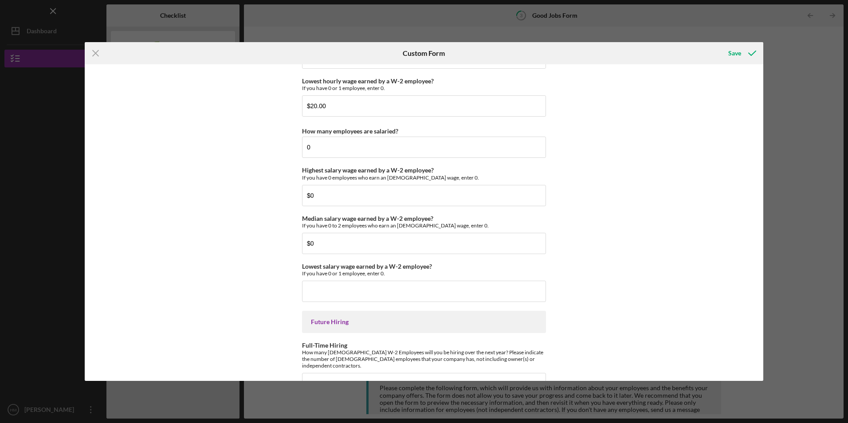
scroll to position [1845, 0]
click at [365, 290] on input "Lowest salary wage earned by a W-2 employee?" at bounding box center [424, 290] width 244 height 21
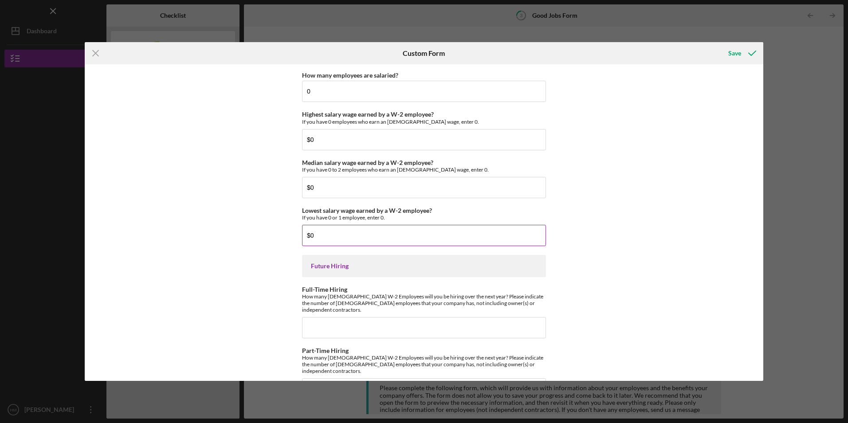
scroll to position [1919, 0]
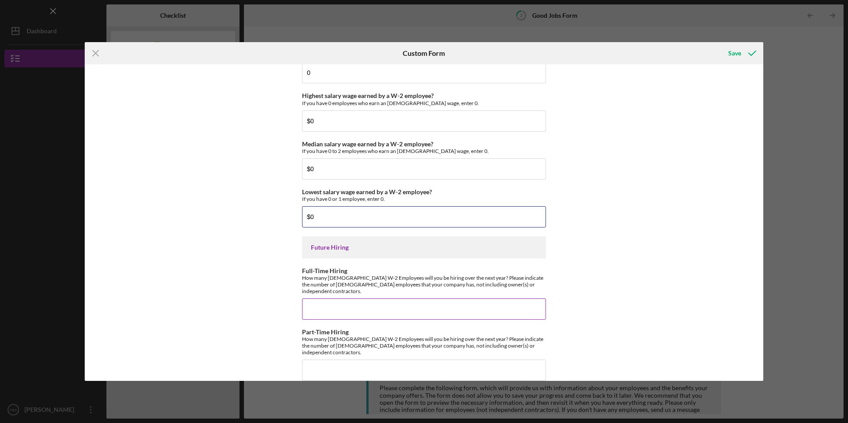
type input "$0"
click at [318, 306] on input "Full-Time Hiring" at bounding box center [424, 309] width 244 height 21
type input "1"
click at [650, 196] on div "Good Jobs Form *Number of [DEMOGRAPHIC_DATA] Owner Employment Please input all …" at bounding box center [424, 222] width 679 height 316
click at [324, 360] on input "Part-Time Hiring" at bounding box center [424, 370] width 244 height 21
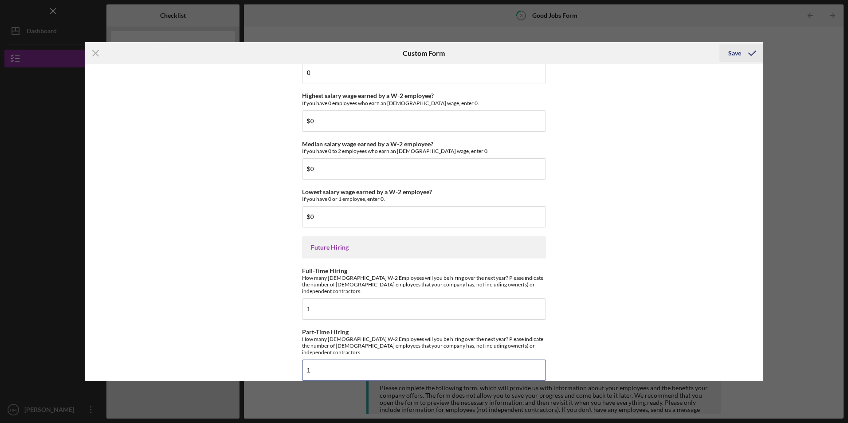
type input "1"
click at [734, 52] on div "Save" at bounding box center [734, 53] width 13 height 18
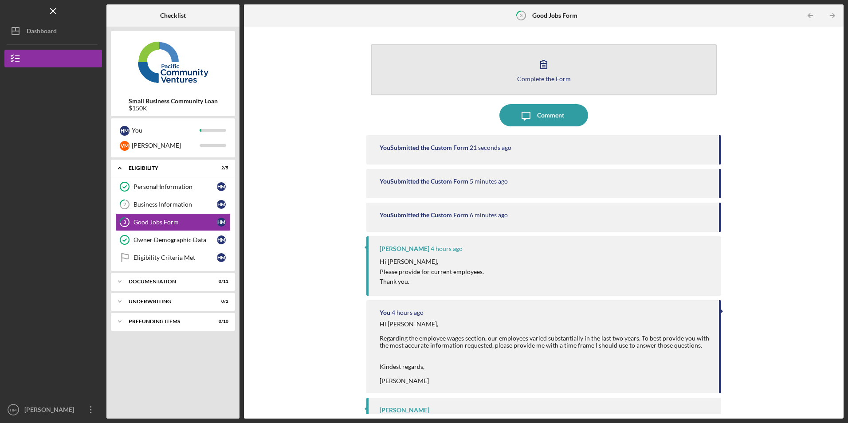
click at [542, 71] on icon "button" at bounding box center [544, 64] width 22 height 22
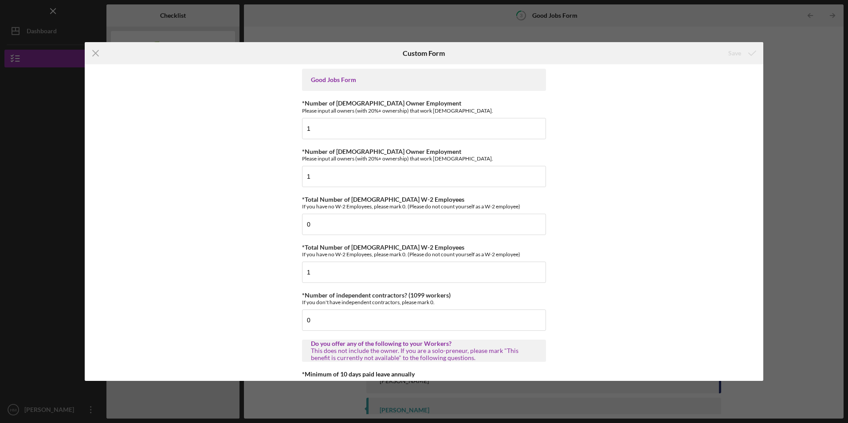
click at [652, 262] on div "Good Jobs Form *Number of [DEMOGRAPHIC_DATA] Owner Employment Please input all …" at bounding box center [424, 222] width 679 height 316
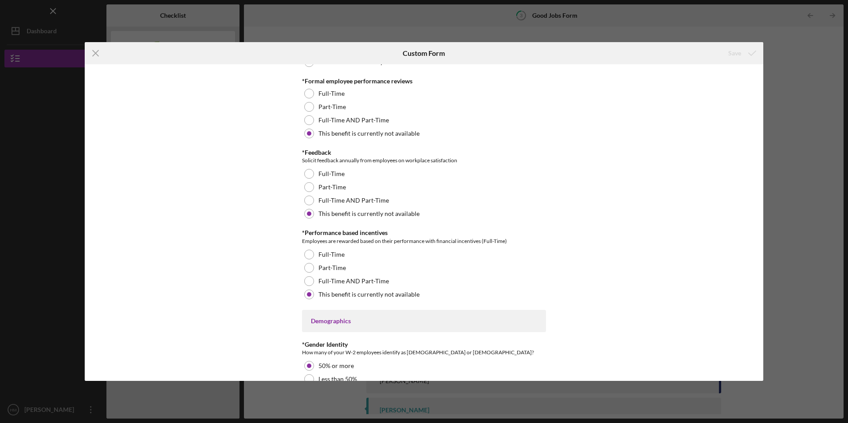
click at [632, 293] on div "Good Jobs Form *Number of [DEMOGRAPHIC_DATA] Owner Employment Please input all …" at bounding box center [424, 222] width 679 height 316
click at [631, 283] on div "Good Jobs Form *Number of [DEMOGRAPHIC_DATA] Owner Employment Please input all …" at bounding box center [424, 222] width 679 height 316
click at [631, 273] on div "Good Jobs Form *Number of [DEMOGRAPHIC_DATA] Owner Employment Please input all …" at bounding box center [424, 222] width 679 height 316
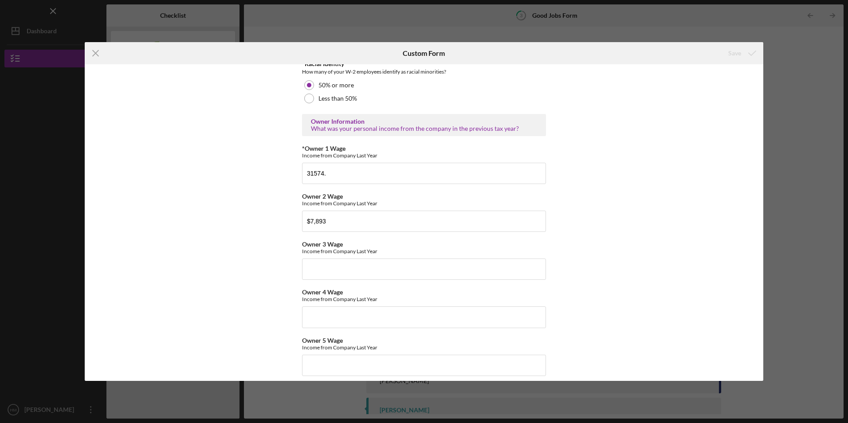
click at [648, 283] on div "Good Jobs Form *Number of [DEMOGRAPHIC_DATA] Owner Employment Please input all …" at bounding box center [424, 222] width 679 height 316
click at [651, 263] on div "Good Jobs Form *Number of [DEMOGRAPHIC_DATA] Owner Employment Please input all …" at bounding box center [424, 222] width 679 height 316
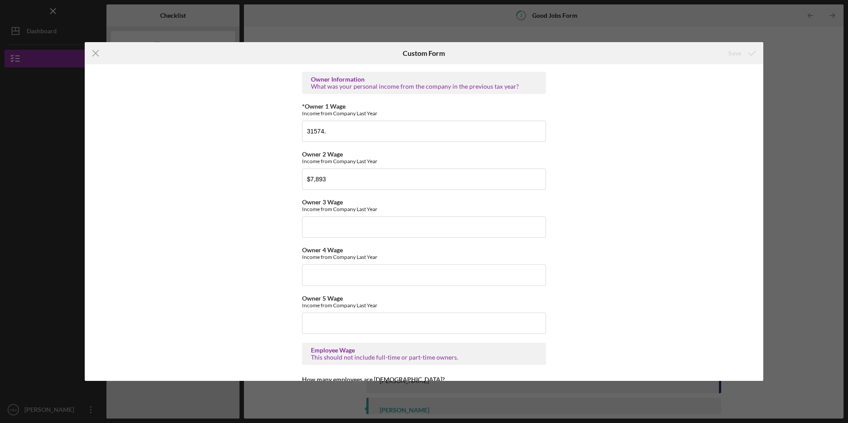
click at [657, 192] on div "Good Jobs Form *Number of [DEMOGRAPHIC_DATA] Owner Employment Please input all …" at bounding box center [424, 222] width 679 height 316
click at [658, 183] on div "Good Jobs Form *Number of [DEMOGRAPHIC_DATA] Owner Employment Please input all …" at bounding box center [424, 222] width 679 height 316
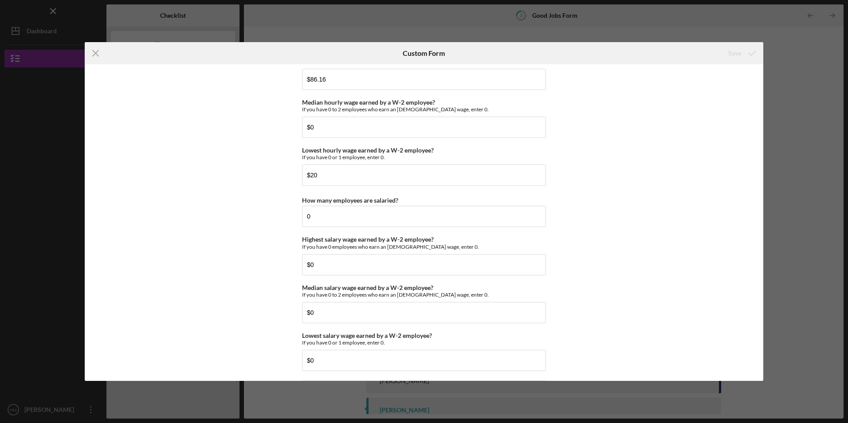
click at [652, 284] on div "Good Jobs Form *Number of [DEMOGRAPHIC_DATA] Owner Employment Please input all …" at bounding box center [424, 222] width 679 height 316
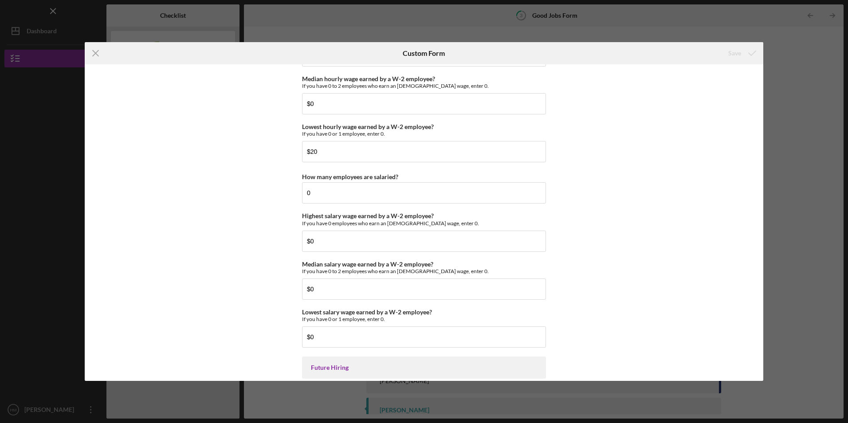
scroll to position [1919, 0]
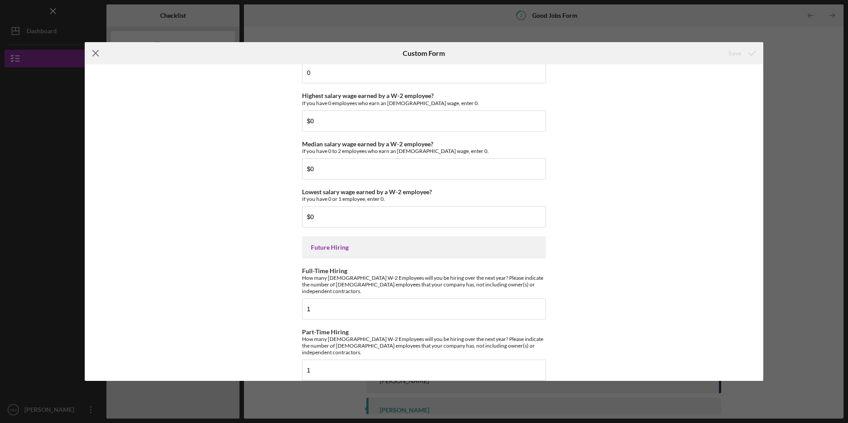
click at [104, 57] on icon "Icon/Menu Close" at bounding box center [96, 53] width 22 height 22
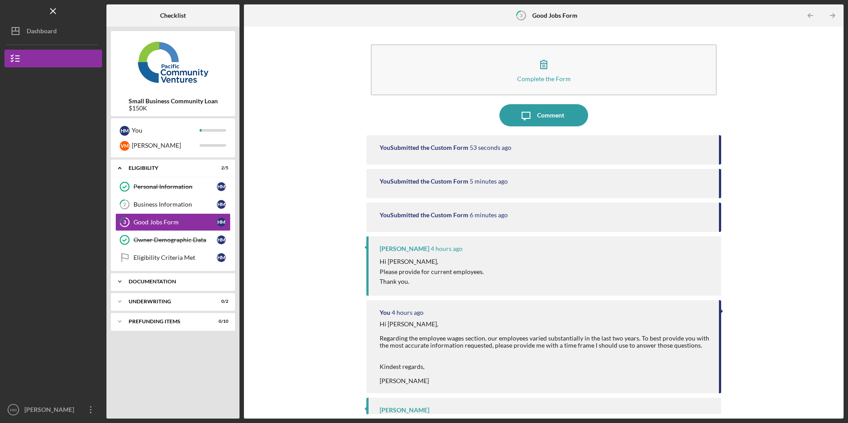
click at [173, 274] on div "Icon/Expander Documentation 0 / 11" at bounding box center [173, 282] width 124 height 18
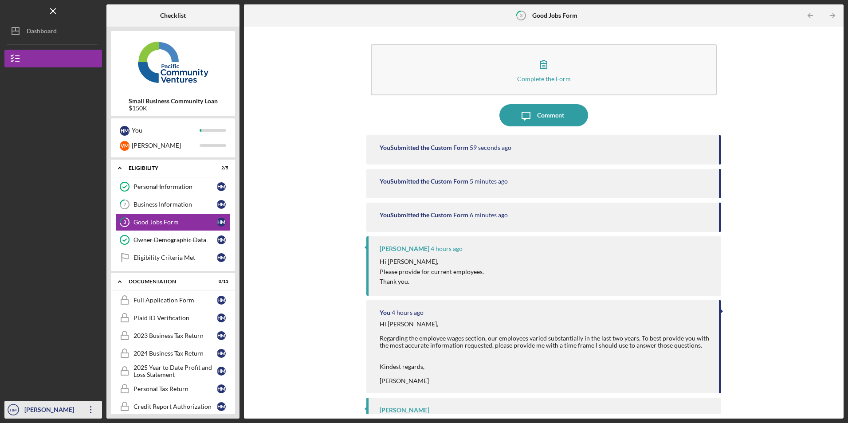
click at [56, 417] on div "[PERSON_NAME]" at bounding box center [51, 411] width 58 height 20
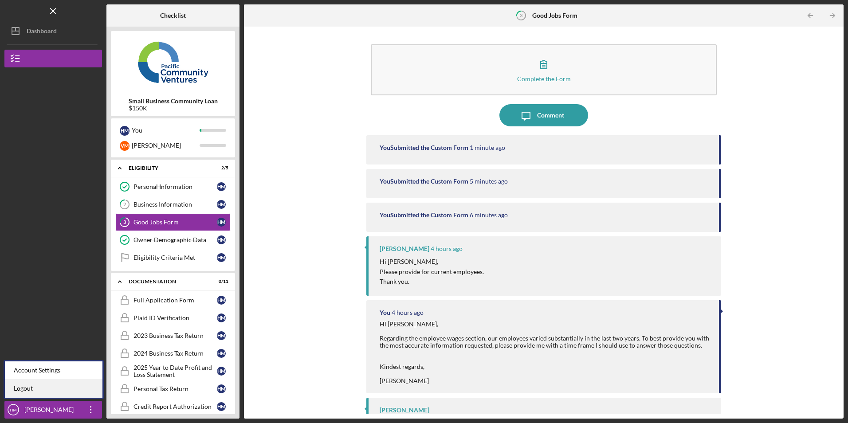
click at [44, 395] on link "Logout" at bounding box center [54, 389] width 98 height 18
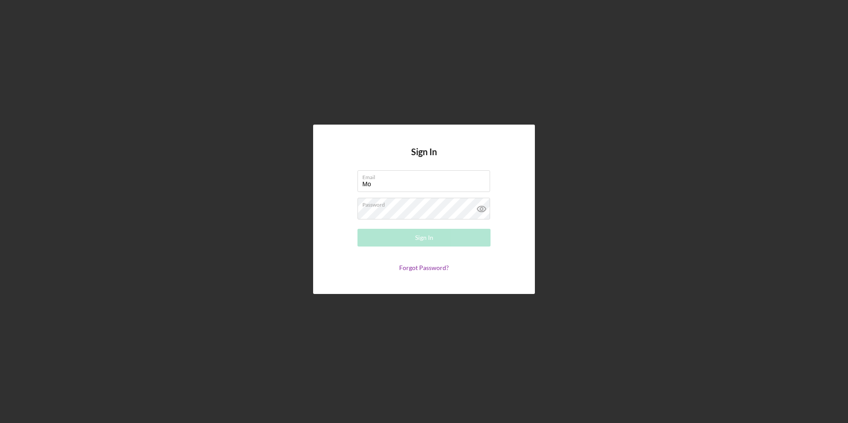
type input "M"
click at [500, 77] on div "Sign In Email Required Password Sign In Forgot Password?" at bounding box center [423, 209] width 839 height 419
